Goal: Find specific page/section: Find specific page/section

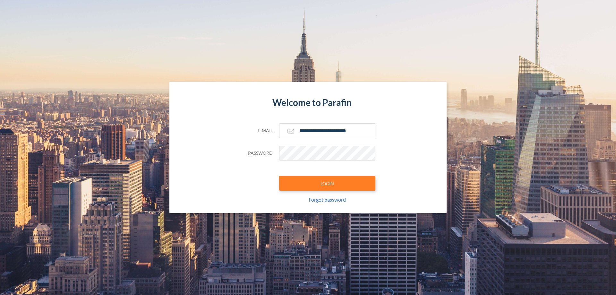
type input "**********"
click at [327, 183] on button "LOGIN" at bounding box center [327, 183] width 96 height 15
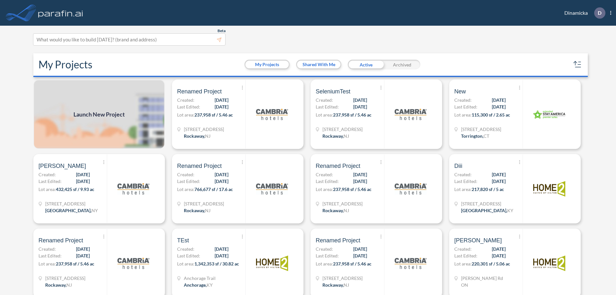
scroll to position [2, 0]
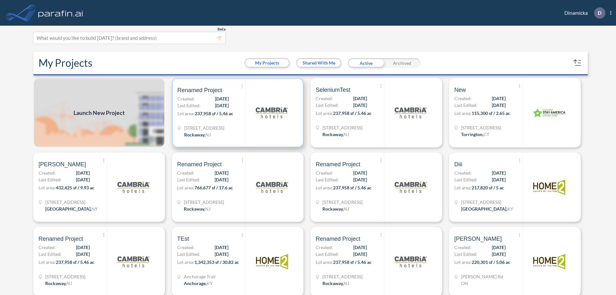
click at [237, 113] on p "Lot area: 237,958 sf / 5.46 ac" at bounding box center [211, 114] width 68 height 9
